Goal: Navigation & Orientation: Find specific page/section

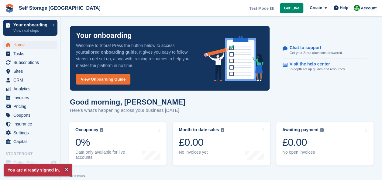
click at [25, 70] on span "Sites" at bounding box center [31, 71] width 36 height 8
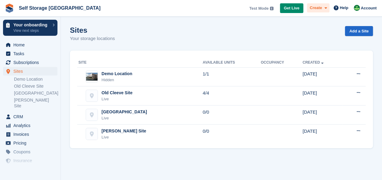
click at [321, 8] on span "Create" at bounding box center [315, 8] width 12 height 6
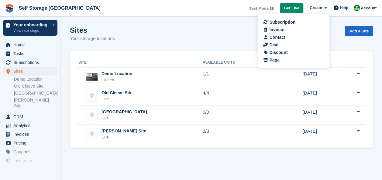
click at [234, 26] on div "Sites Your storage locations Add a Site" at bounding box center [221, 37] width 303 height 23
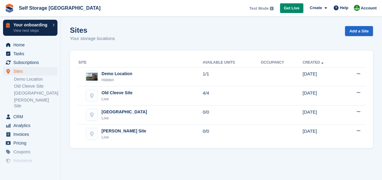
click at [39, 31] on p "View next steps" at bounding box center [31, 30] width 36 height 5
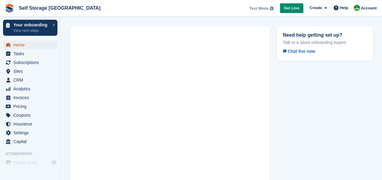
click at [18, 47] on span "Home" at bounding box center [31, 45] width 36 height 8
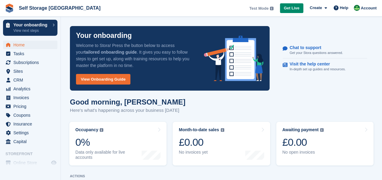
click at [158, 103] on h1 "Good morning, [PERSON_NAME]" at bounding box center [127, 102] width 115 height 8
click at [211, 110] on div "Good morning, [PERSON_NAME] Here's what's happening across your business [DATE]" at bounding box center [221, 109] width 303 height 23
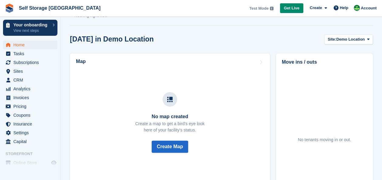
scroll to position [182, 0]
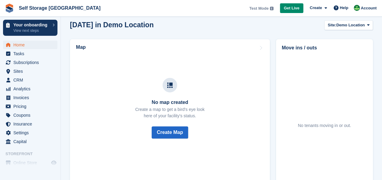
click at [273, 16] on div "Test Mode Your account is currently in Test Mode. This allows you to experiment…" at bounding box center [312, 8] width 133 height 16
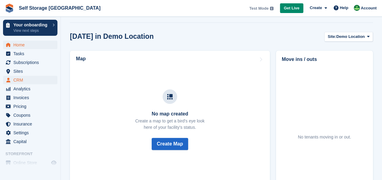
scroll to position [170, 0]
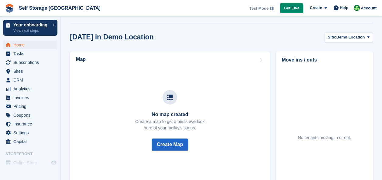
click at [216, 50] on div "Map No map created Create a map to get a bird's eye look here of your facility'…" at bounding box center [170, 130] width 206 height 164
